Goal: Task Accomplishment & Management: Use online tool/utility

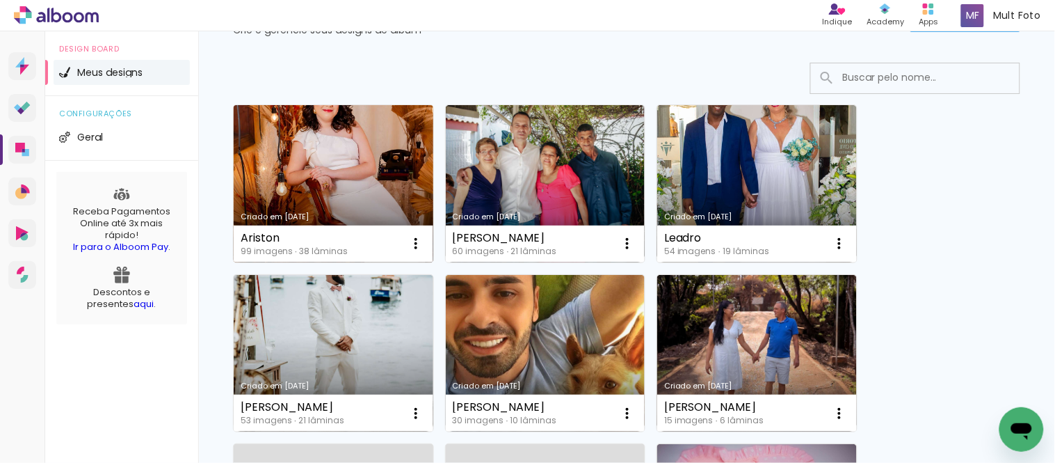
click at [389, 186] on link "Criado em [DATE]" at bounding box center [334, 183] width 200 height 157
